Goal: Task Accomplishment & Management: Use online tool/utility

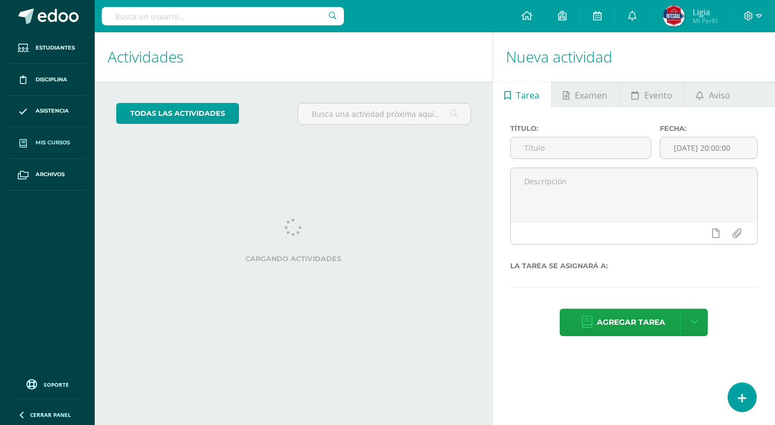
click at [67, 135] on link "Mis cursos" at bounding box center [47, 143] width 77 height 32
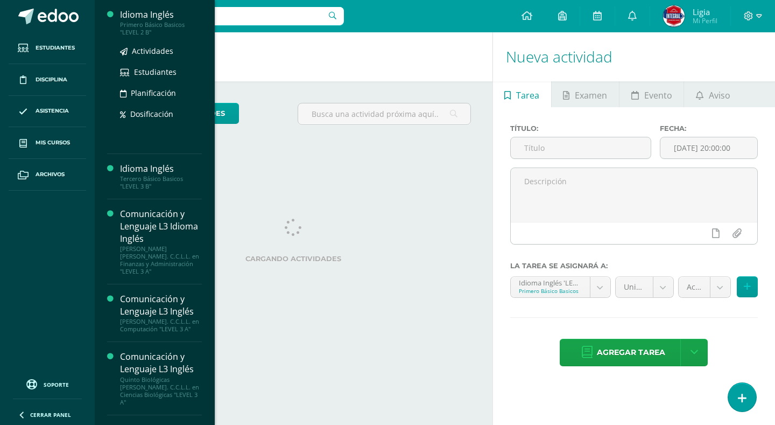
click at [163, 26] on div "Primero Básico Basicos "LEVEL 2 B"" at bounding box center [161, 28] width 82 height 15
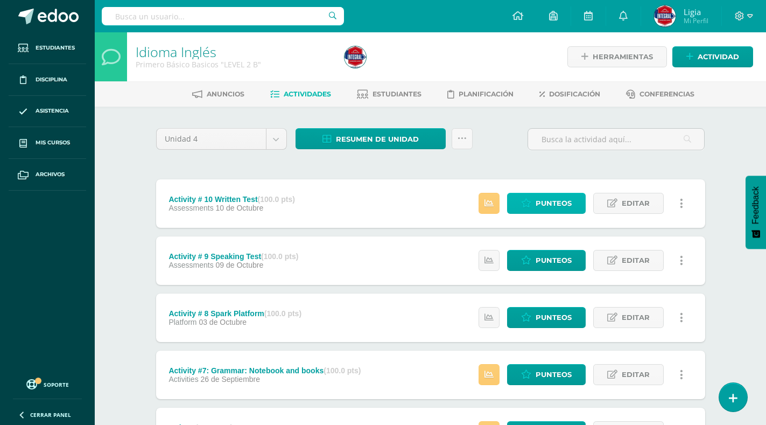
click at [535, 201] on link "Punteos" at bounding box center [546, 203] width 79 height 21
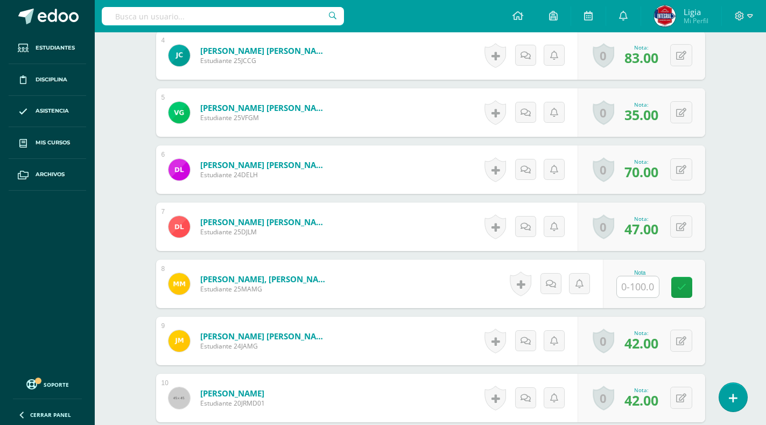
scroll to position [525, 0]
click at [628, 287] on input "text" at bounding box center [638, 286] width 42 height 21
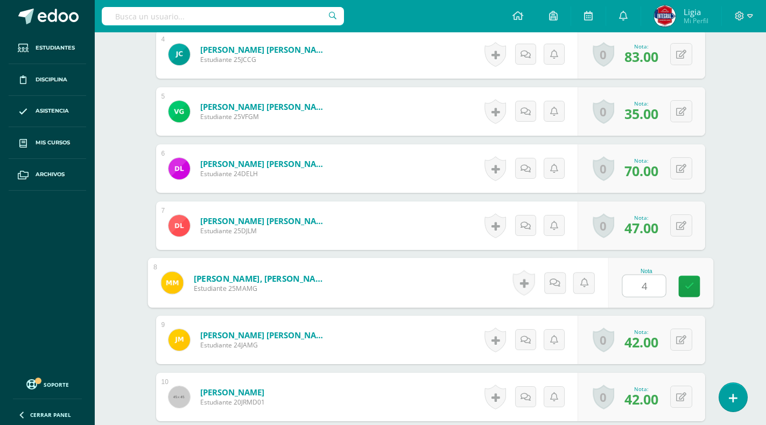
type input "46"
click at [695, 279] on link at bounding box center [689, 287] width 22 height 22
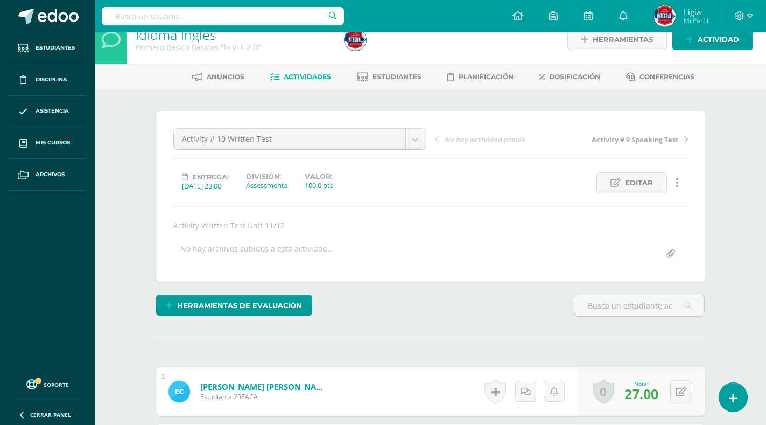
scroll to position [0, 0]
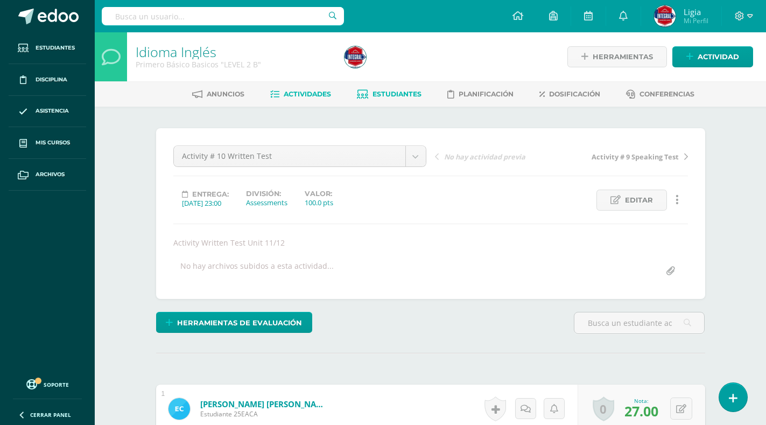
click at [404, 94] on span "Estudiantes" at bounding box center [396, 94] width 49 height 8
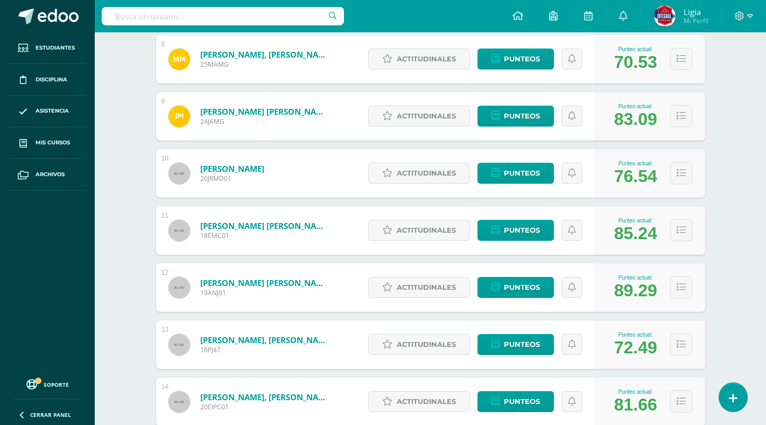
scroll to position [601, 0]
